Goal: Information Seeking & Learning: Learn about a topic

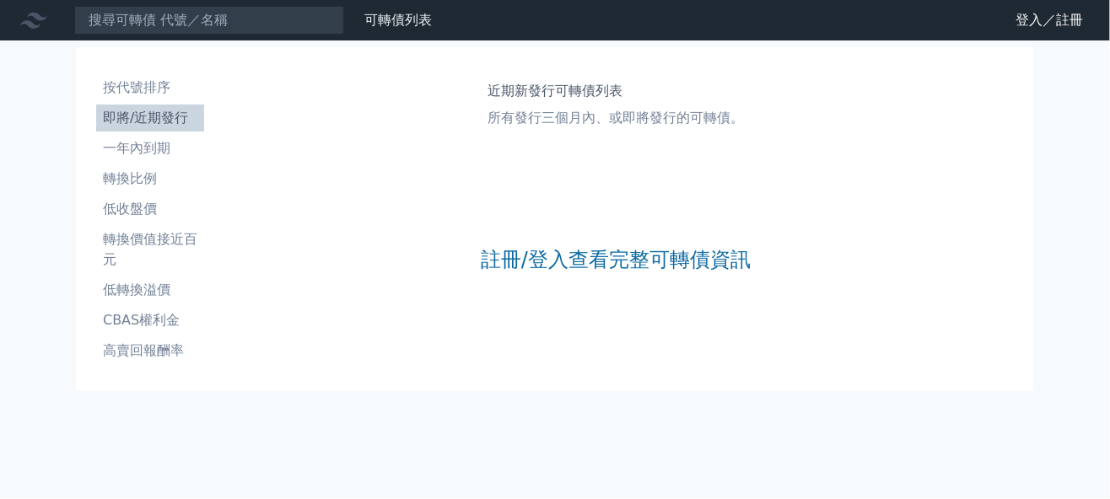
drag, startPoint x: 447, startPoint y: 207, endPoint x: 487, endPoint y: 235, distance: 48.4
click at [461, 217] on div "近期新發行可轉債列表 所有發行三個月內、或即將發行的可轉債。 註冊/登入查看完整可轉債資訊" at bounding box center [616, 219] width 810 height 304
click at [487, 235] on div "註冊/登入查看完整可轉債資訊" at bounding box center [616, 259] width 270 height 223
click at [563, 295] on div "註冊/登入查看完整可轉債資訊" at bounding box center [616, 259] width 270 height 223
click at [566, 275] on div "註冊/登入查看完整可轉債資訊" at bounding box center [616, 259] width 270 height 223
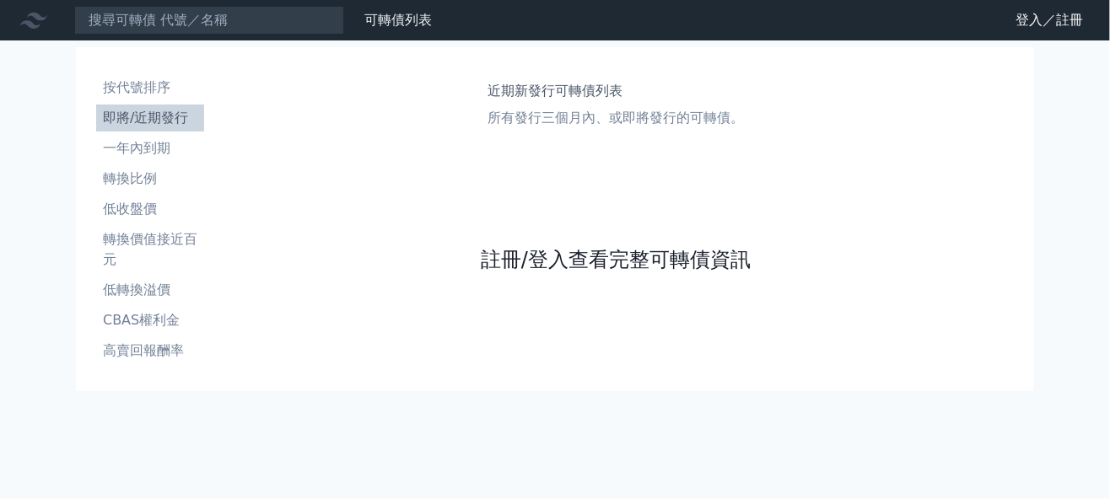
click at [564, 268] on link "註冊/登入查看完整可轉債資訊" at bounding box center [616, 259] width 270 height 27
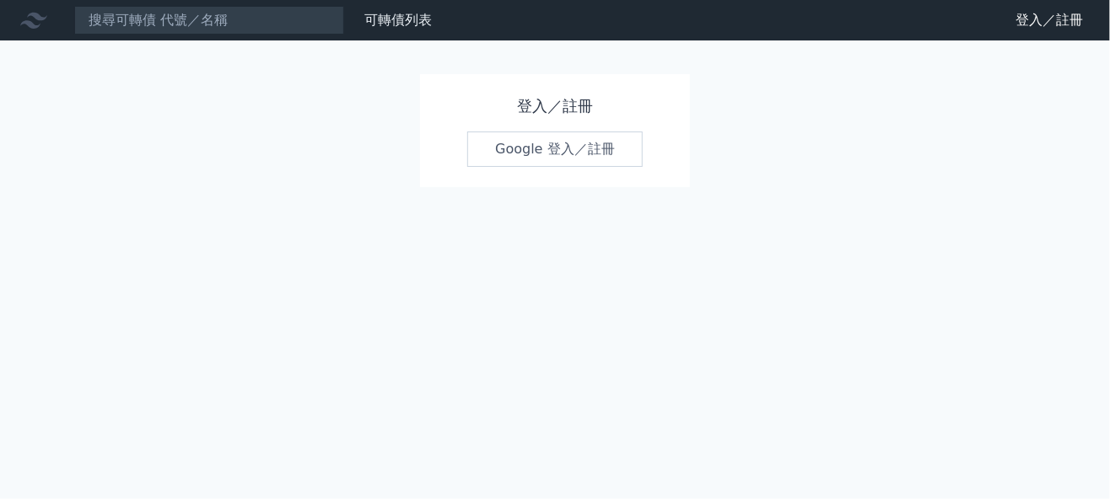
click at [501, 152] on link "Google 登入／註冊" at bounding box center [554, 149] width 175 height 35
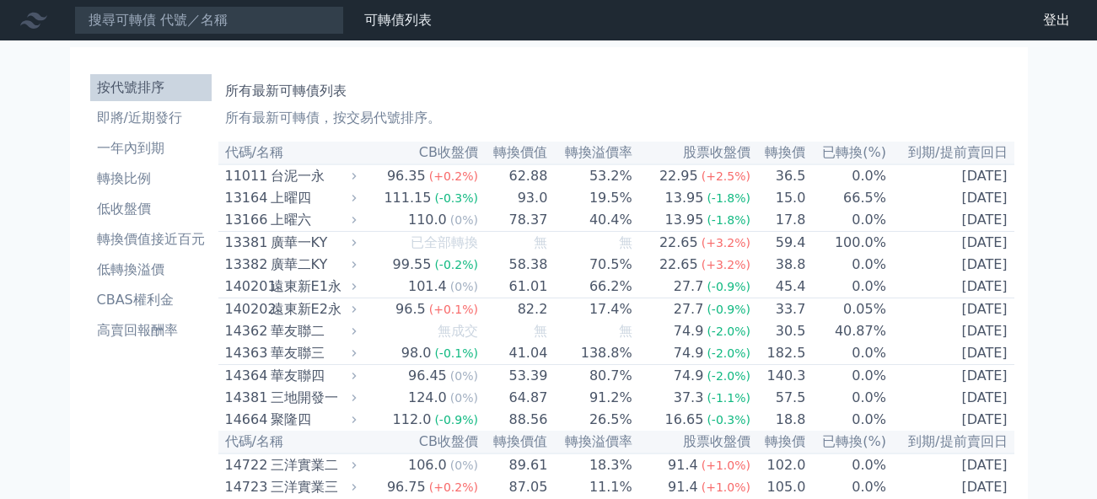
click at [161, 123] on li "即將/近期發行" at bounding box center [150, 118] width 121 height 20
